Goal: Download file/media

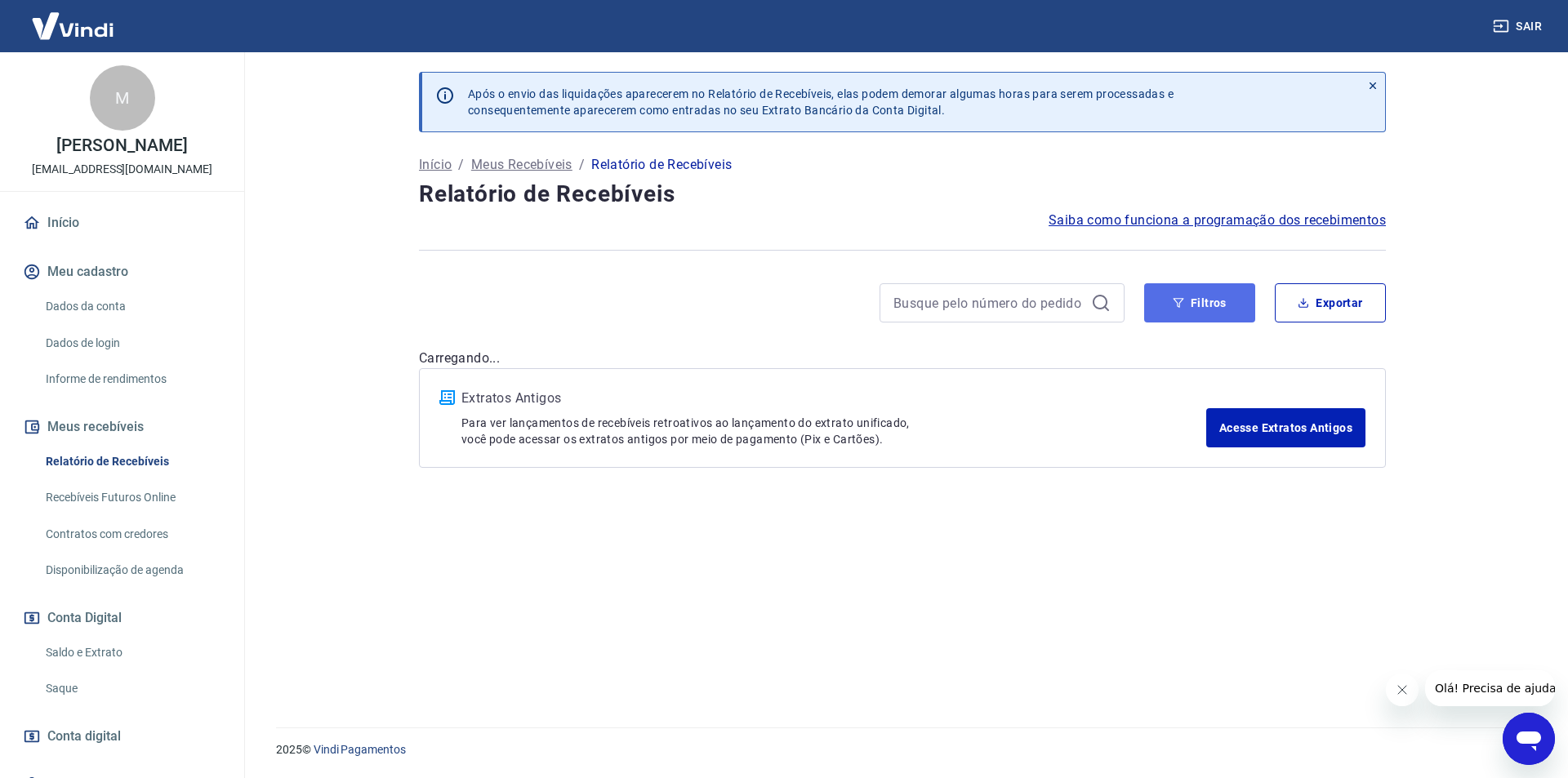
click at [1188, 289] on button "Filtros" at bounding box center [1199, 303] width 111 height 39
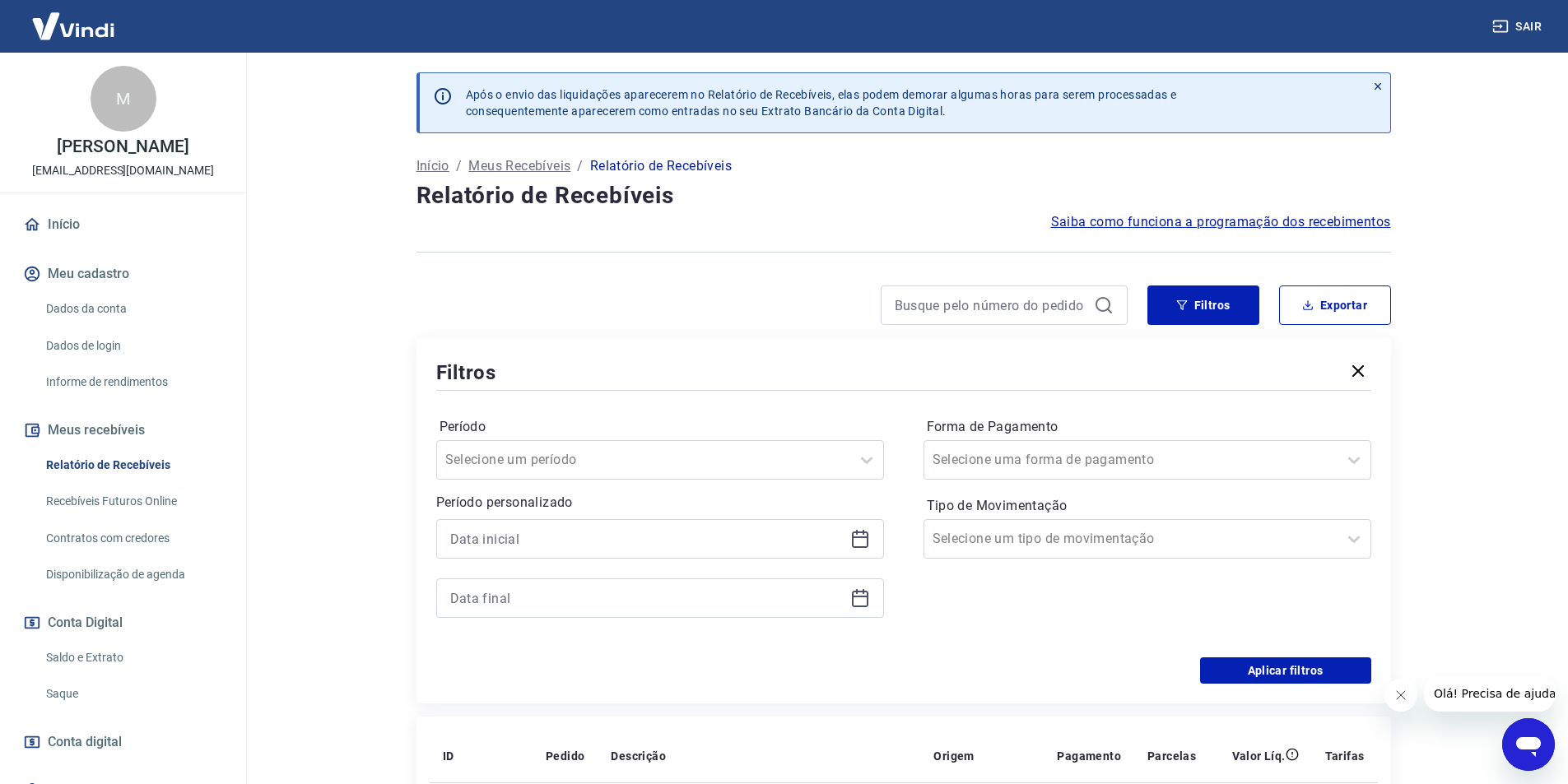
click at [855, 540] on icon at bounding box center [861, 539] width 20 height 20
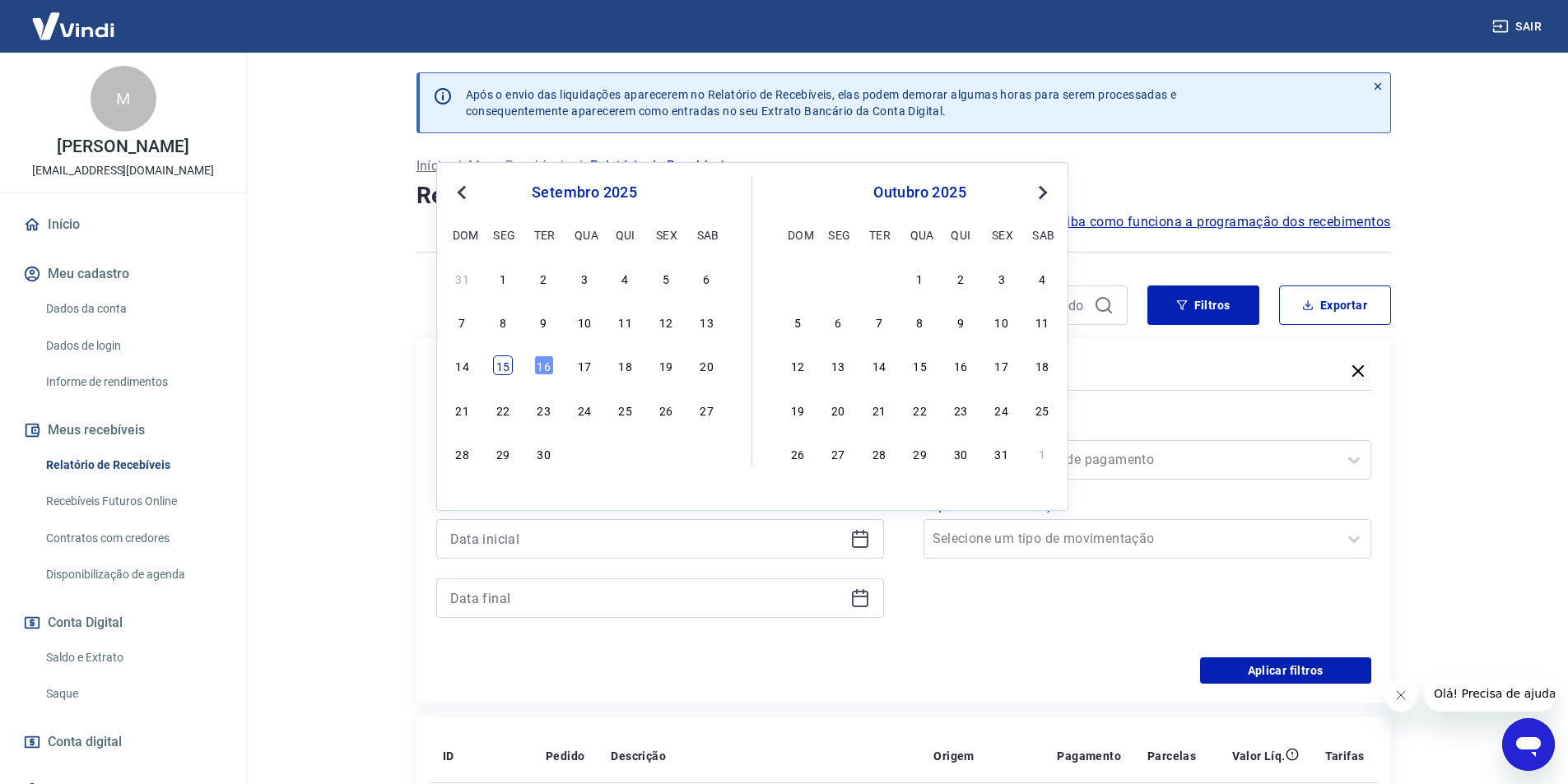
click at [507, 366] on div "15" at bounding box center [503, 366] width 20 height 20
type input "[DATE]"
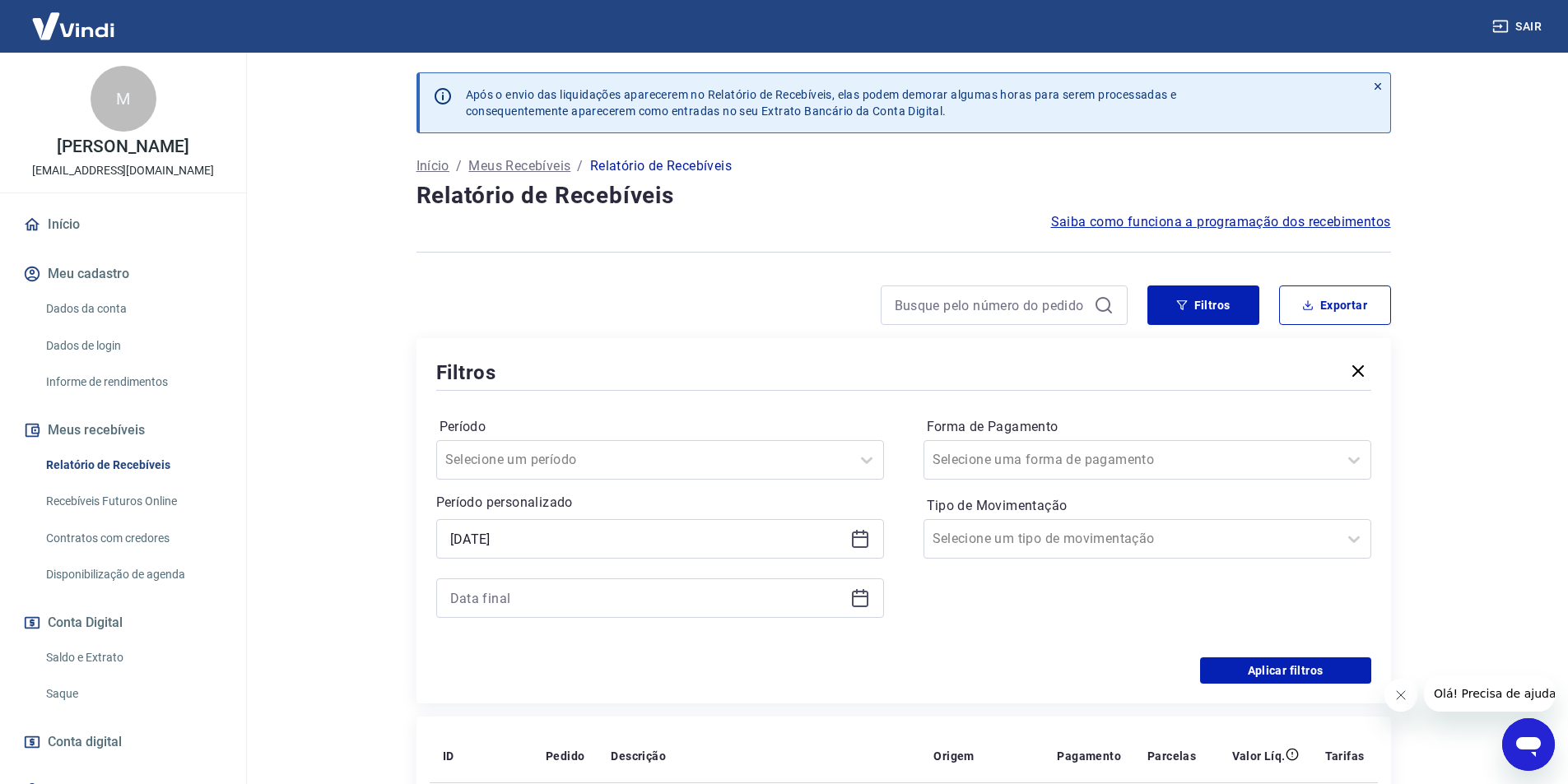
click at [855, 601] on icon at bounding box center [861, 599] width 20 height 20
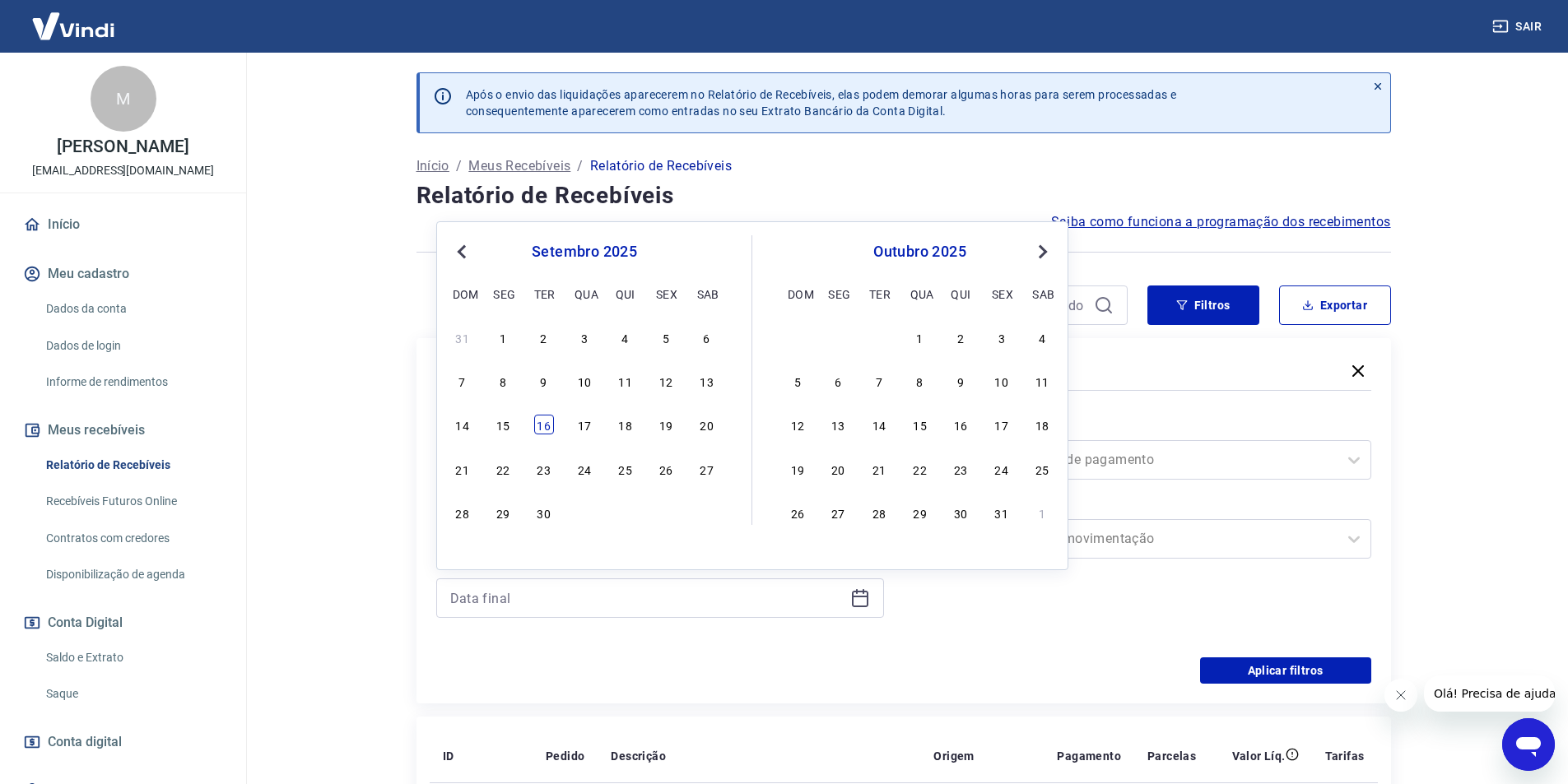
click at [550, 423] on div "16" at bounding box center [544, 425] width 20 height 20
type input "[DATE]"
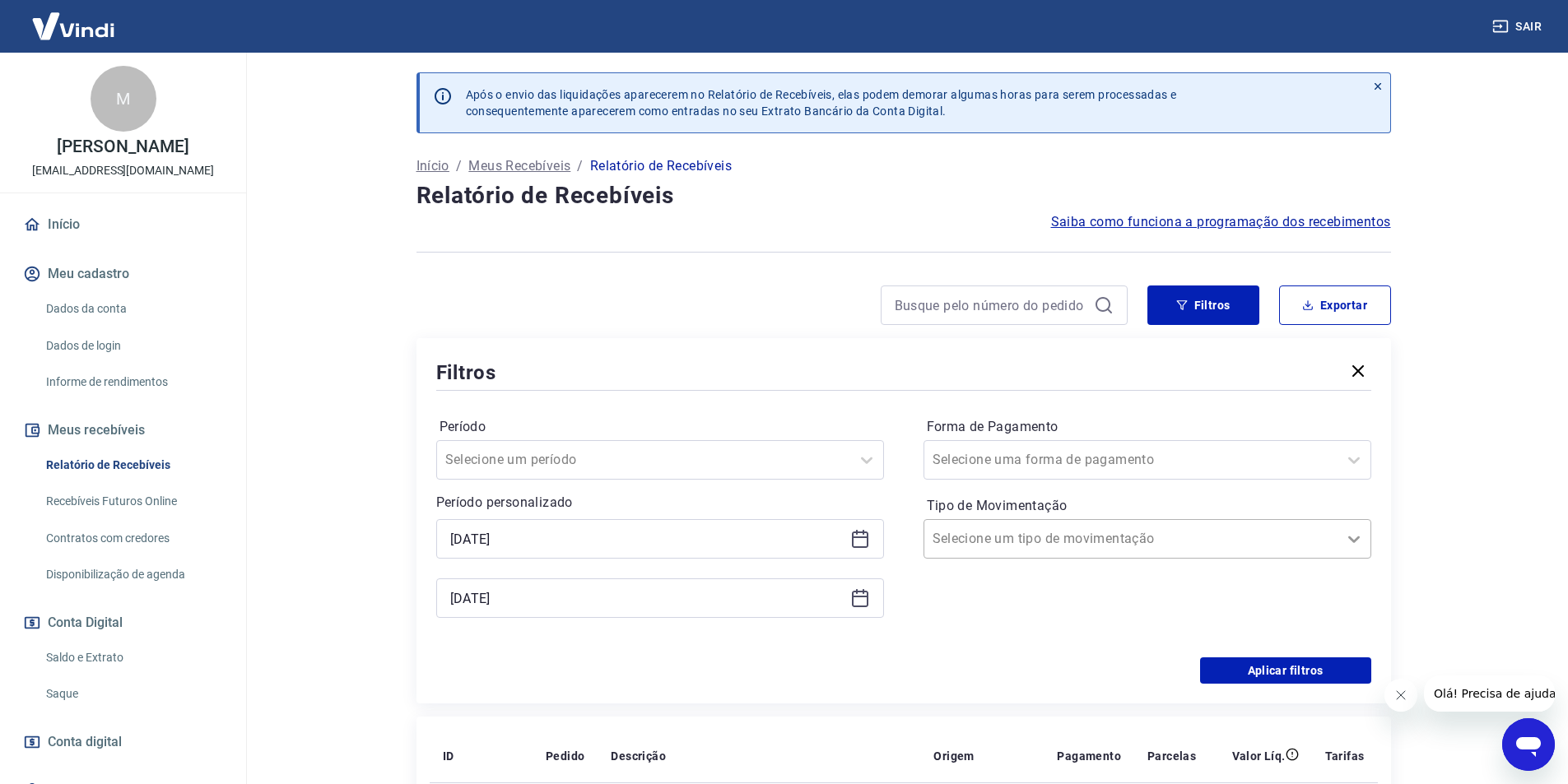
click at [1355, 541] on icon at bounding box center [1354, 539] width 20 height 20
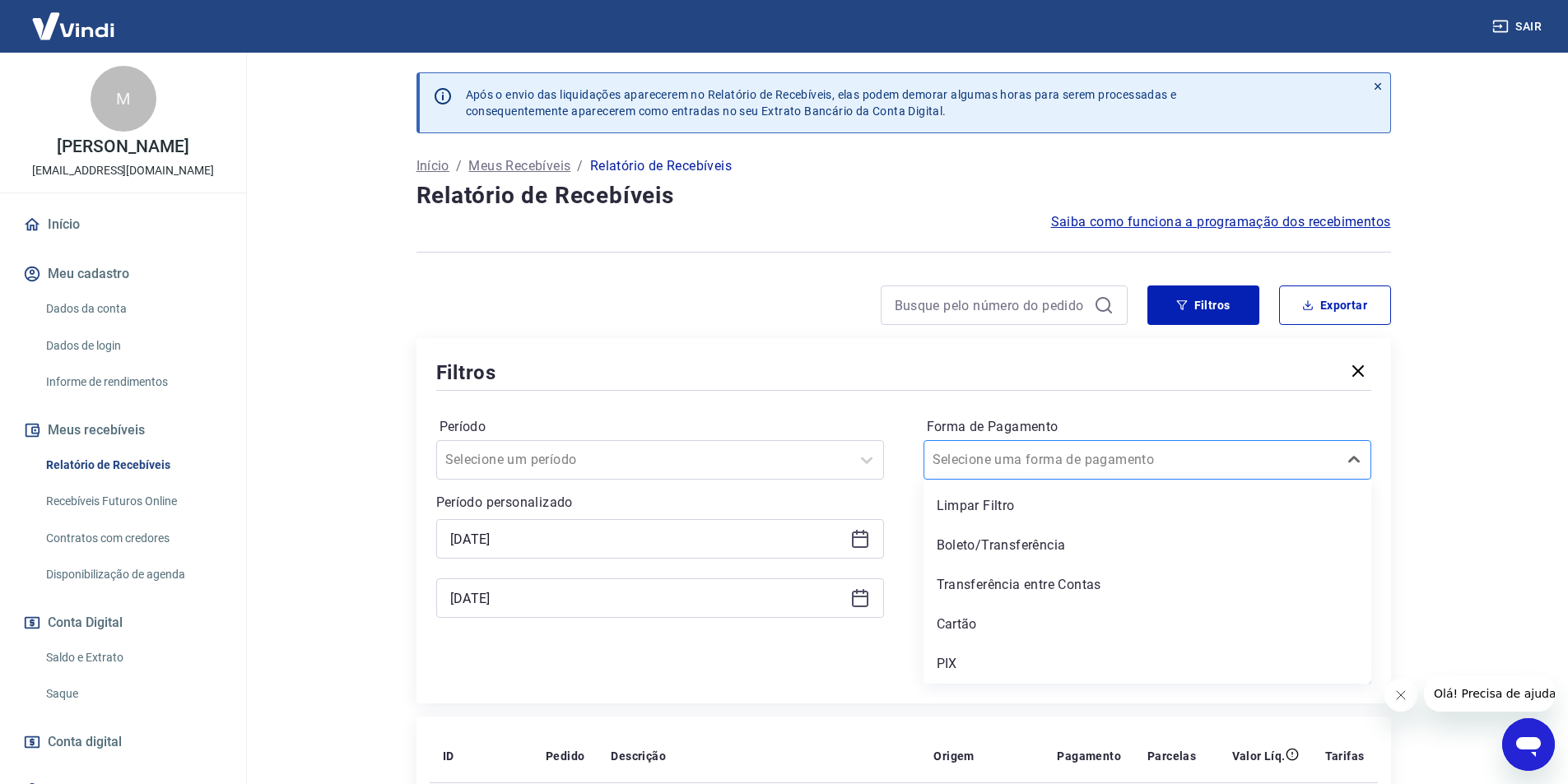
click at [1309, 465] on div at bounding box center [1131, 459] width 397 height 23
click at [1161, 658] on div "PIX" at bounding box center [1147, 664] width 448 height 33
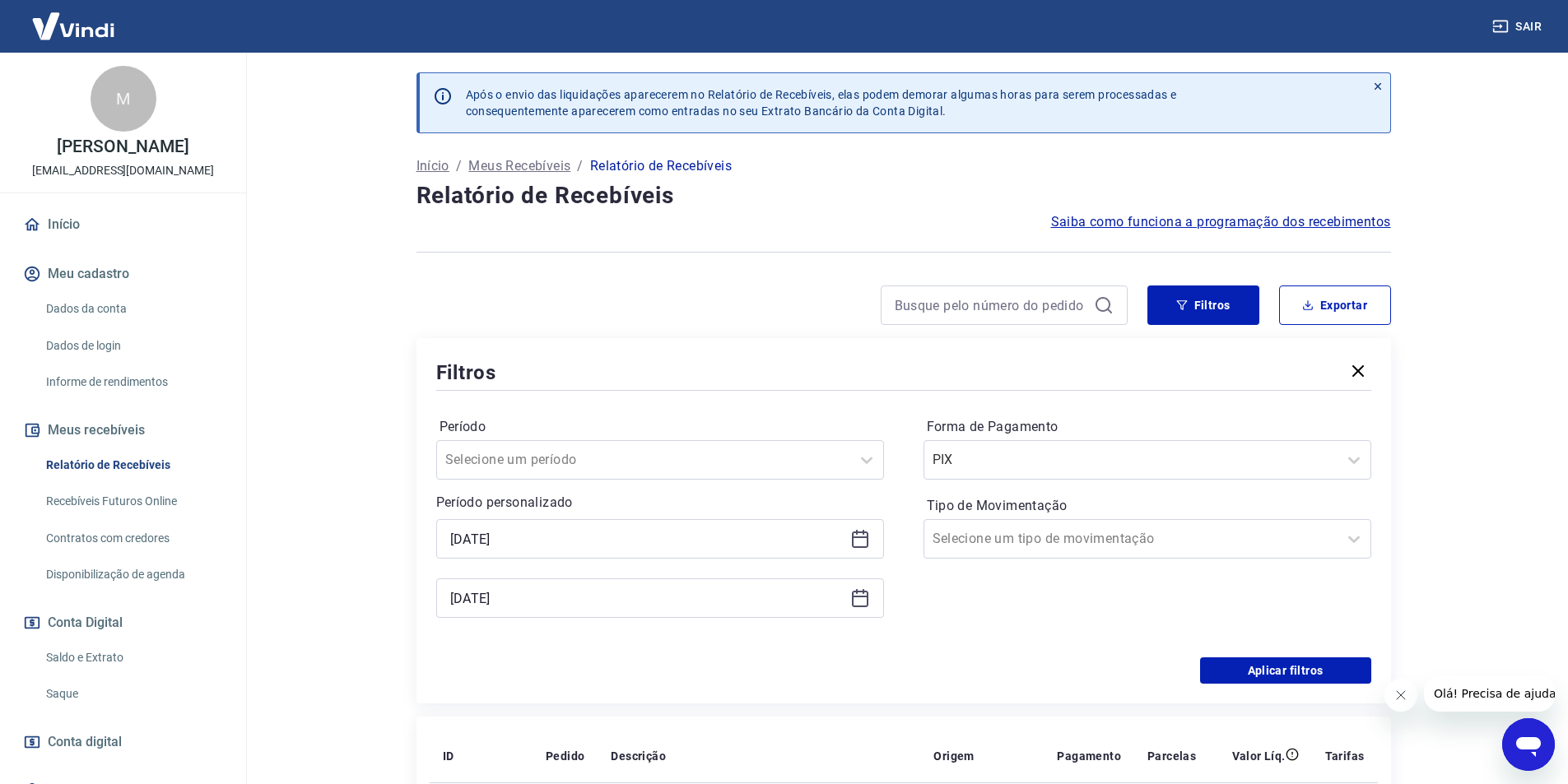
click at [943, 665] on div "Aplicar filtros" at bounding box center [904, 671] width 935 height 26
click at [1287, 667] on button "Aplicar filtros" at bounding box center [1286, 671] width 172 height 26
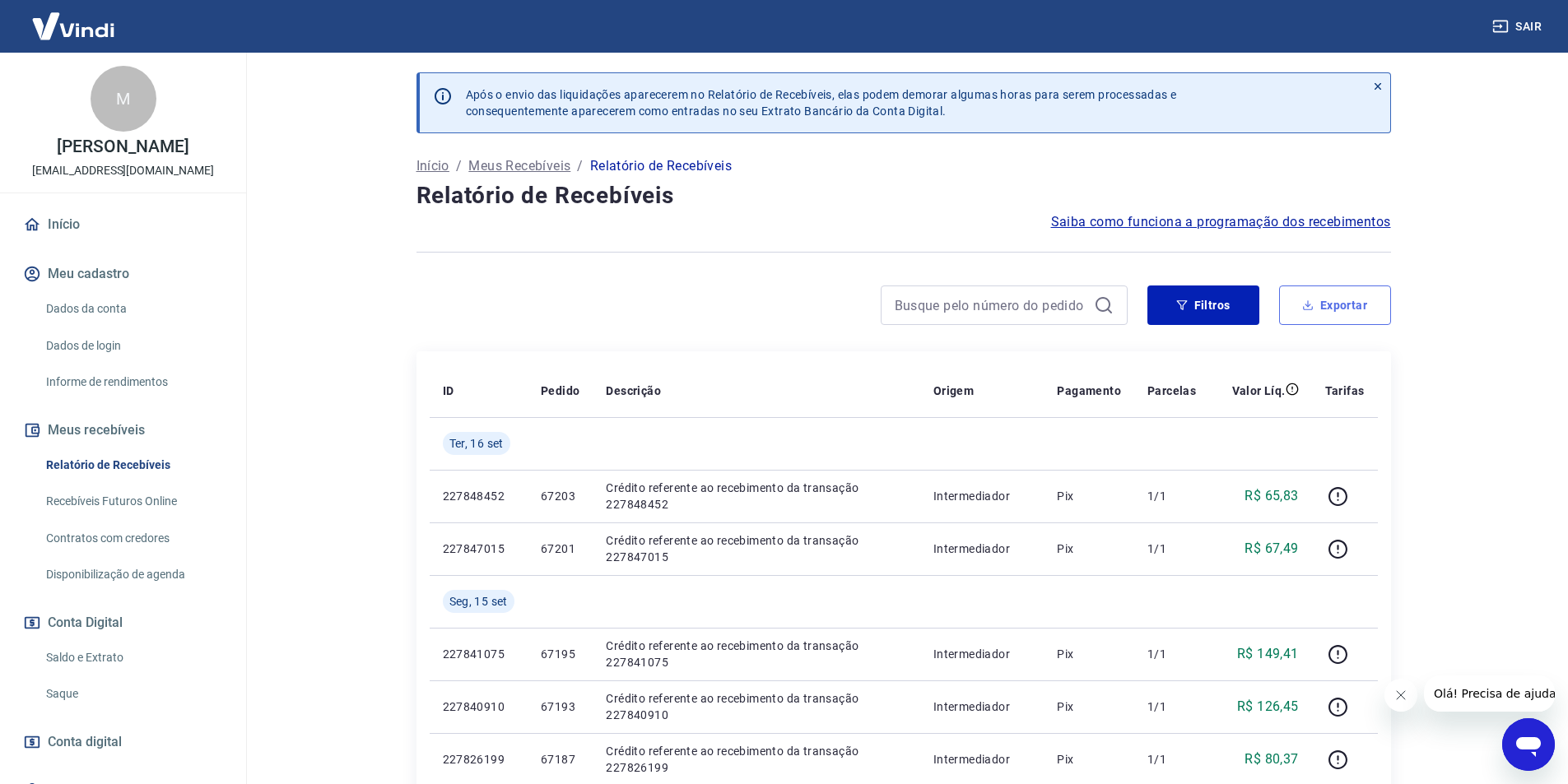
click at [1339, 316] on button "Exportar" at bounding box center [1334, 305] width 112 height 39
type input "[DATE]"
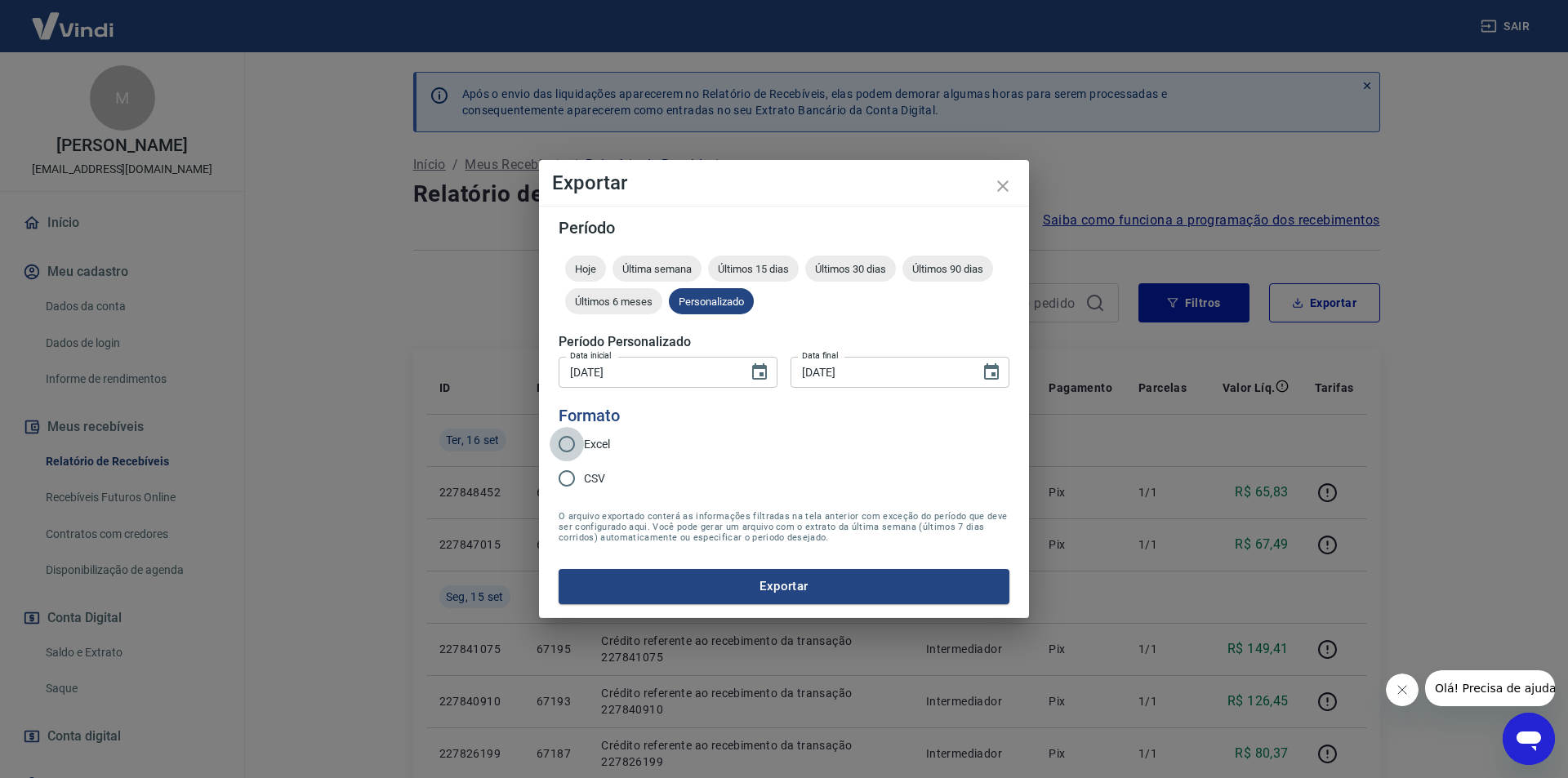
click at [578, 445] on input "Excel" at bounding box center [567, 445] width 34 height 34
radio input "true"
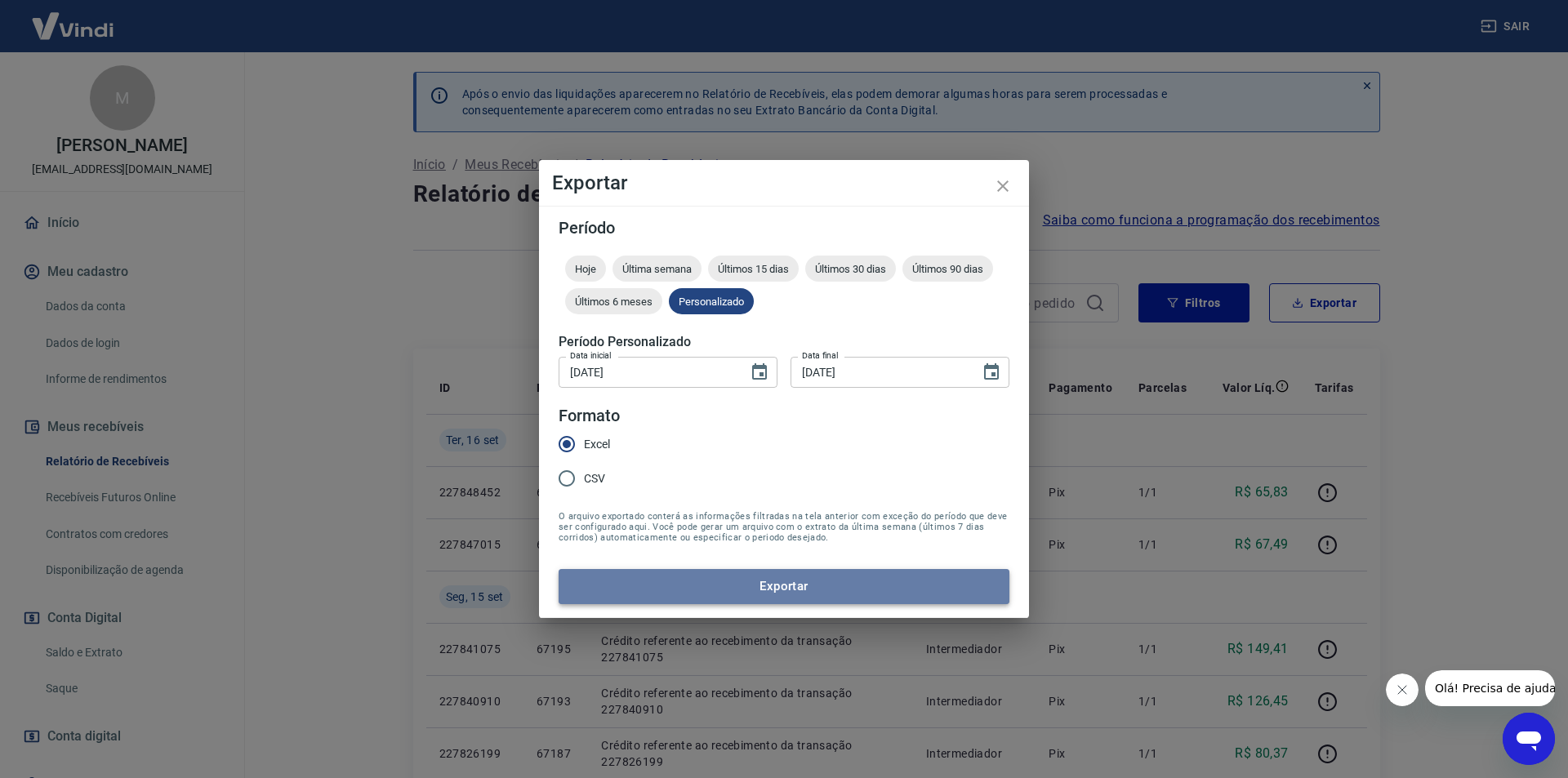
click at [722, 577] on button "Exportar" at bounding box center [784, 587] width 451 height 34
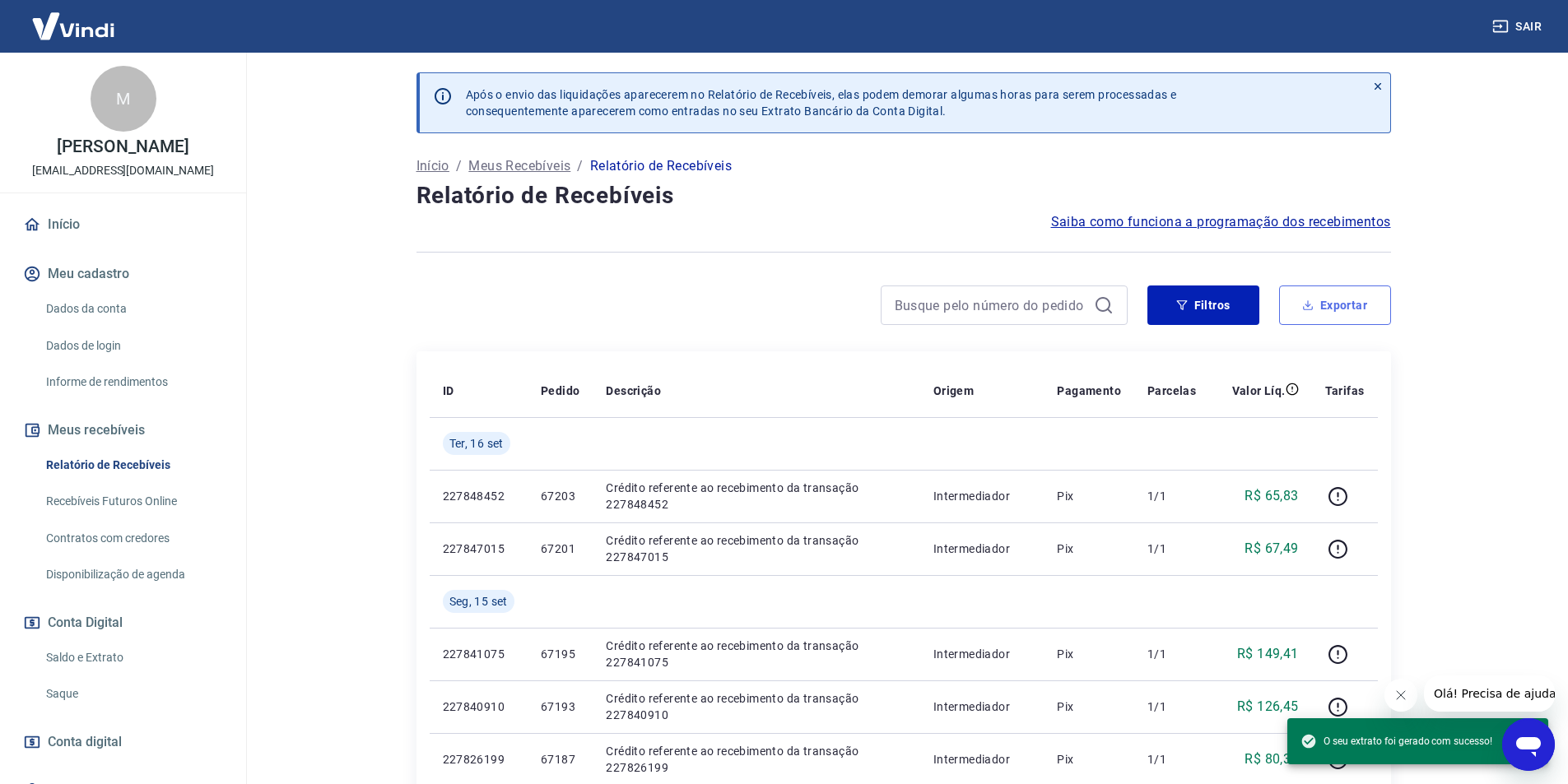
click at [1318, 313] on button "Exportar" at bounding box center [1334, 305] width 112 height 39
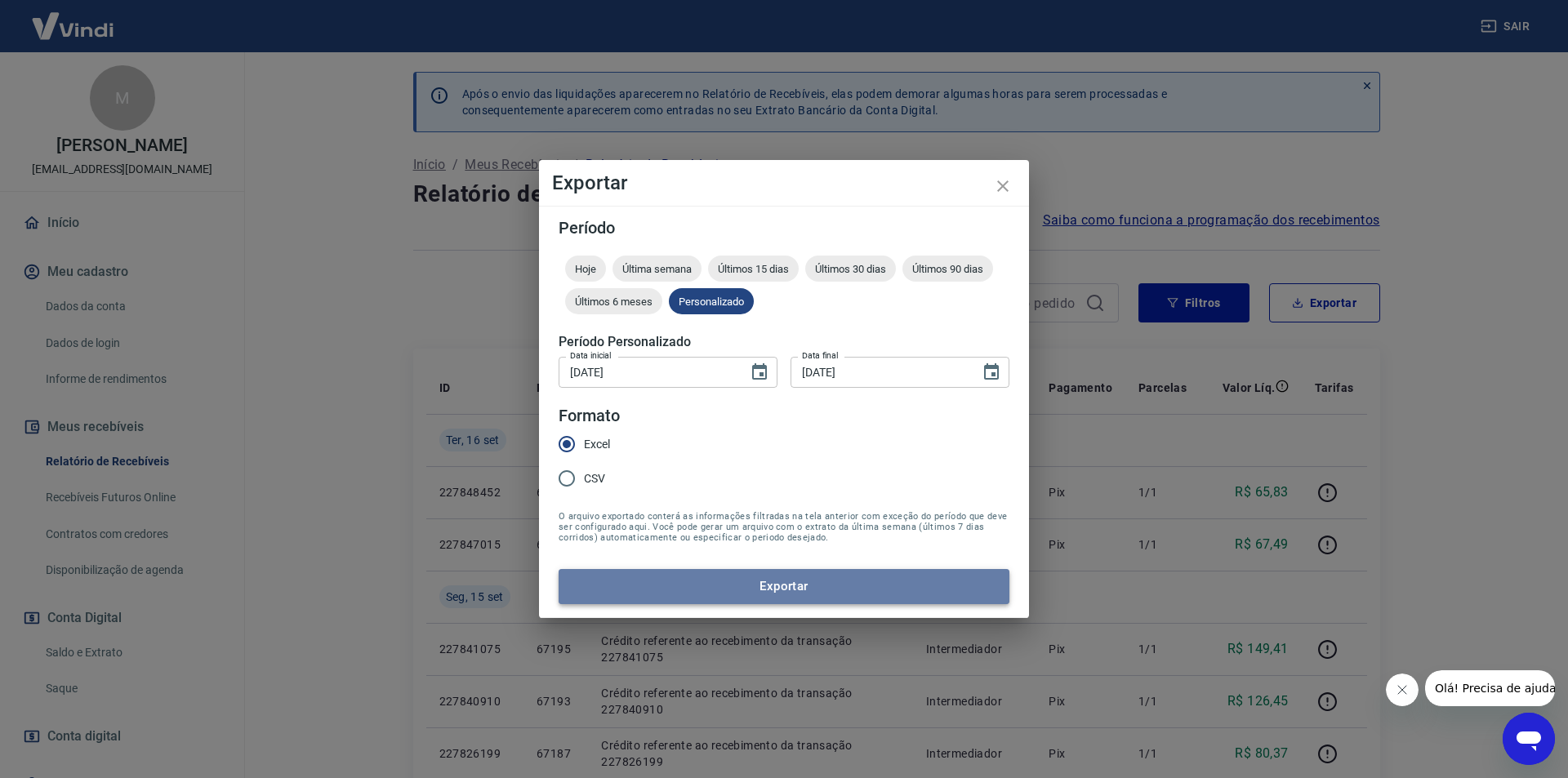
click at [818, 581] on button "Exportar" at bounding box center [784, 587] width 451 height 34
